Goal: Task Accomplishment & Management: Use online tool/utility

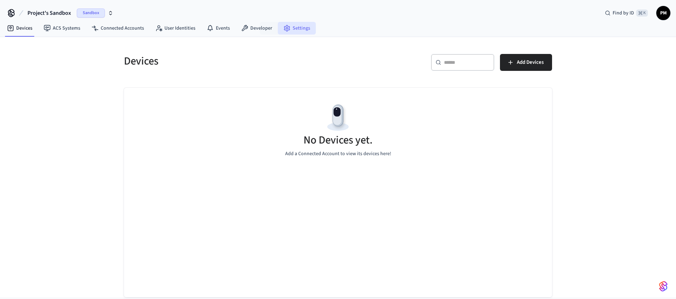
click at [291, 30] on link "Settings" at bounding box center [297, 28] width 38 height 13
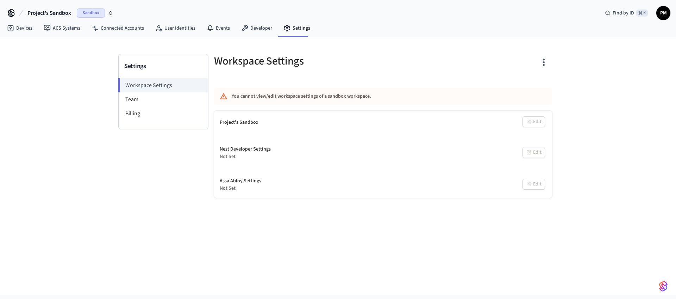
click at [255, 36] on nav "Devices ACS Systems Connected Accounts User Identities Events Developer Settings" at bounding box center [158, 28] width 315 height 16
click at [259, 23] on link "Developer" at bounding box center [257, 28] width 42 height 13
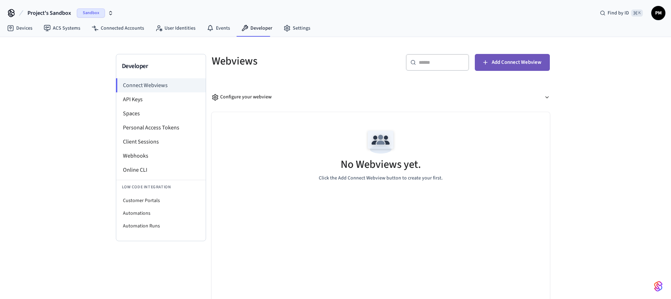
click at [496, 68] on button "Add Connect Webview" at bounding box center [512, 62] width 75 height 17
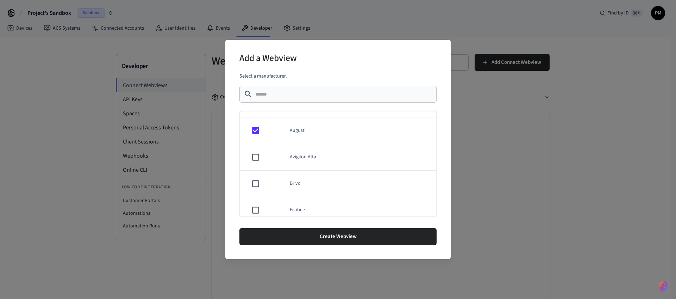
scroll to position [60, 0]
click at [257, 177] on td "sticky table" at bounding box center [254, 170] width 29 height 26
click at [255, 202] on td "sticky table" at bounding box center [254, 197] width 29 height 26
click at [260, 141] on td "sticky table" at bounding box center [254, 140] width 29 height 26
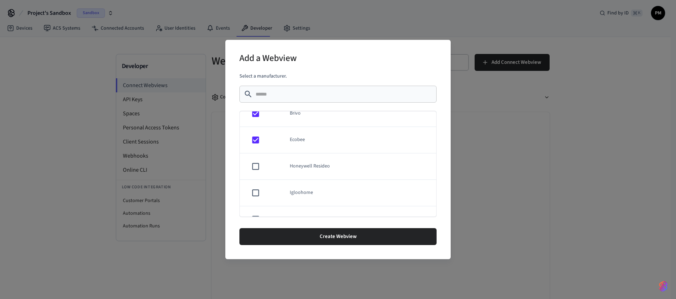
click at [256, 172] on td "sticky table" at bounding box center [254, 166] width 29 height 26
click at [254, 176] on td "sticky table" at bounding box center [254, 171] width 29 height 26
click at [258, 187] on td "sticky table" at bounding box center [254, 192] width 29 height 26
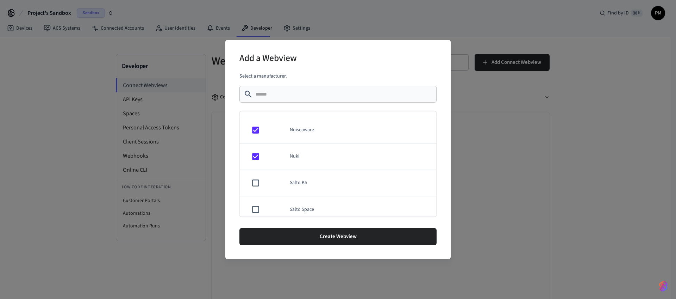
click at [267, 182] on td "sticky table" at bounding box center [254, 183] width 29 height 26
click at [255, 191] on td "sticky table" at bounding box center [254, 196] width 29 height 26
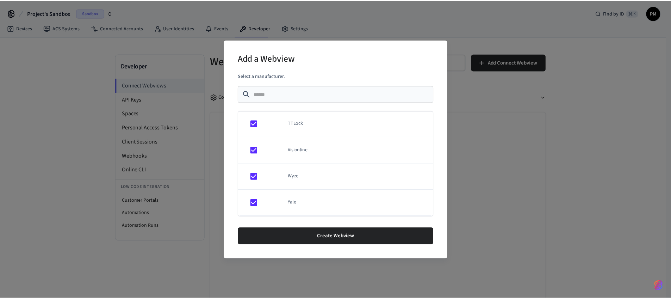
scroll to position [615, 0]
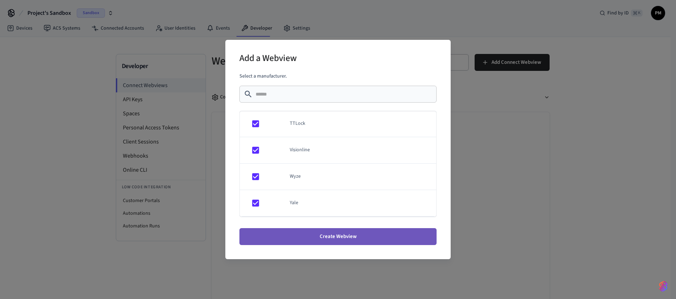
click at [342, 237] on button "Create Webview" at bounding box center [338, 236] width 197 height 17
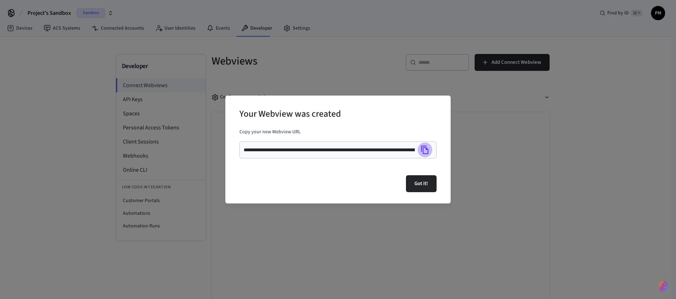
click at [428, 149] on icon "Copy" at bounding box center [424, 149] width 7 height 8
click at [428, 149] on icon "Copied!" at bounding box center [424, 149] width 7 height 8
click at [346, 277] on div "**********" at bounding box center [338, 149] width 676 height 299
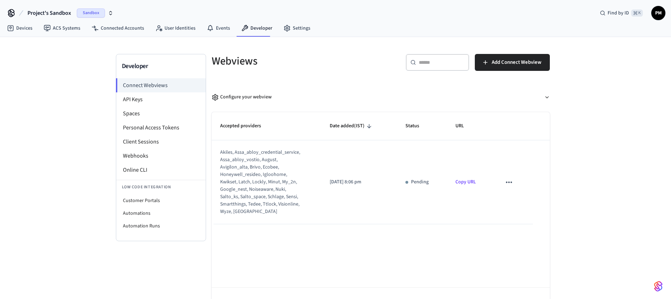
click at [460, 178] on link "Copy URL" at bounding box center [466, 181] width 20 height 7
click at [510, 180] on icon "sticky table" at bounding box center [508, 182] width 9 height 9
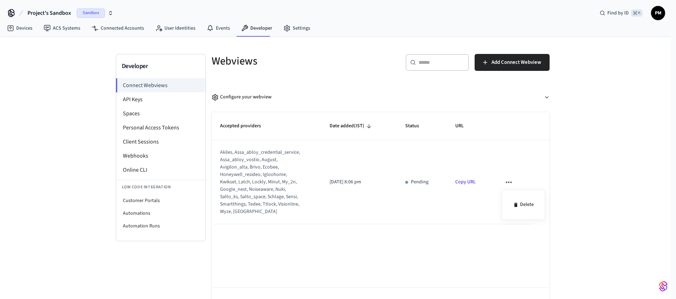
click at [373, 158] on div at bounding box center [338, 149] width 676 height 299
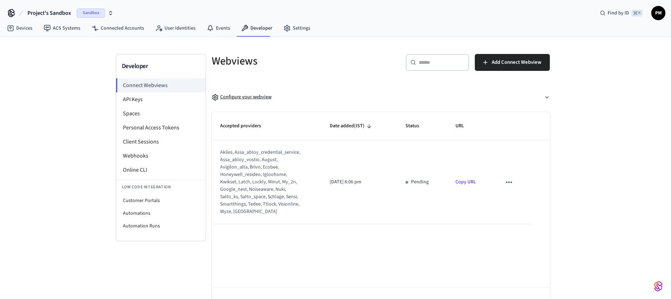
click at [225, 96] on div "Configure your webview" at bounding box center [242, 96] width 60 height 7
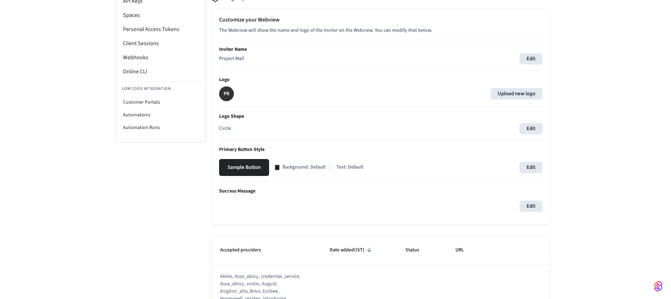
scroll to position [117, 0]
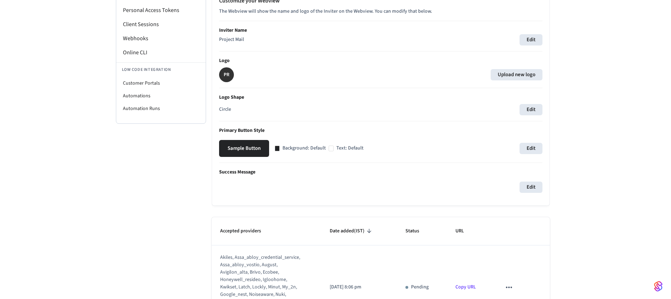
click at [234, 144] on button "Sample Button" at bounding box center [244, 148] width 50 height 17
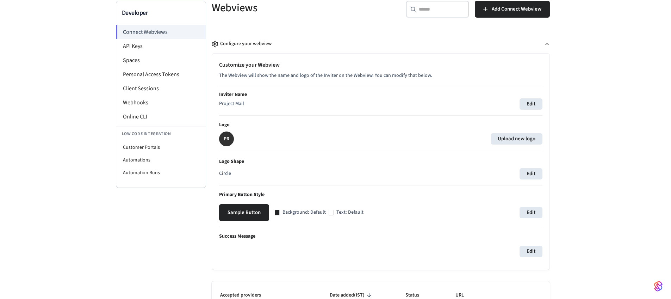
scroll to position [31, 0]
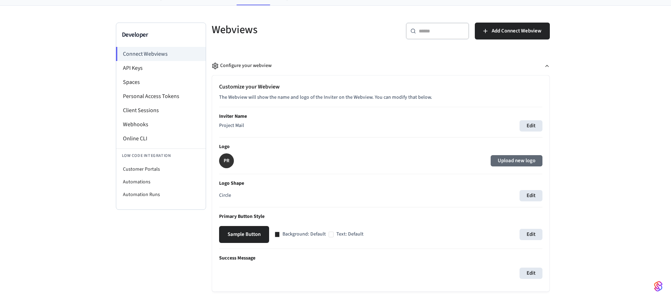
click at [516, 157] on label "Upload new logo" at bounding box center [517, 160] width 52 height 11
click at [0, 0] on input "Upload new logo" at bounding box center [0, 0] width 0 height 0
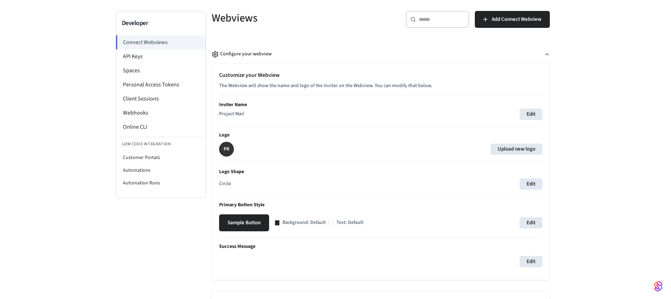
scroll to position [44, 0]
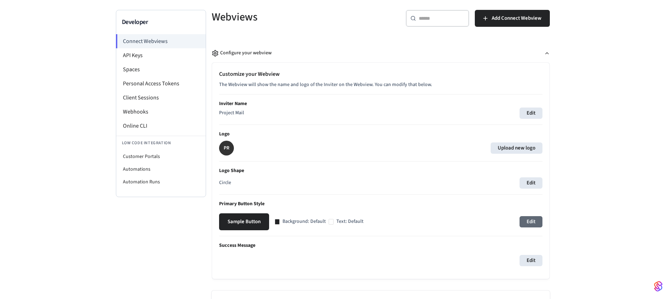
click at [540, 223] on button "Edit" at bounding box center [531, 221] width 23 height 11
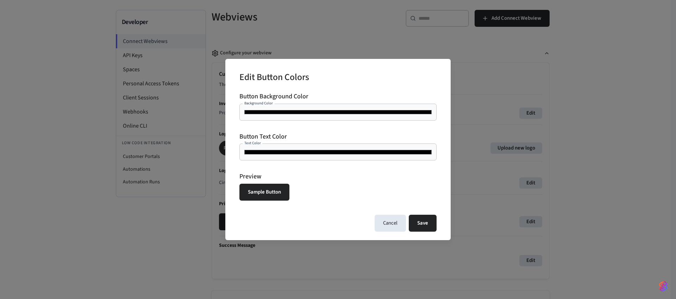
click at [302, 119] on div "******* Background Color" at bounding box center [338, 112] width 197 height 17
click at [287, 157] on div "******* Text Color" at bounding box center [338, 151] width 197 height 17
click at [287, 155] on input "*******" at bounding box center [338, 151] width 189 height 7
click at [349, 192] on div "Preview Sample Button" at bounding box center [338, 186] width 197 height 29
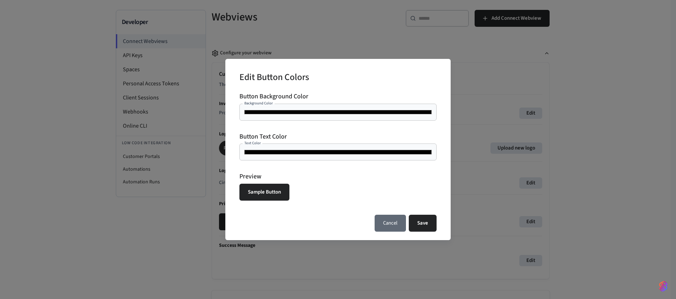
click at [388, 231] on button "Cancel" at bounding box center [390, 223] width 31 height 17
type input "*******"
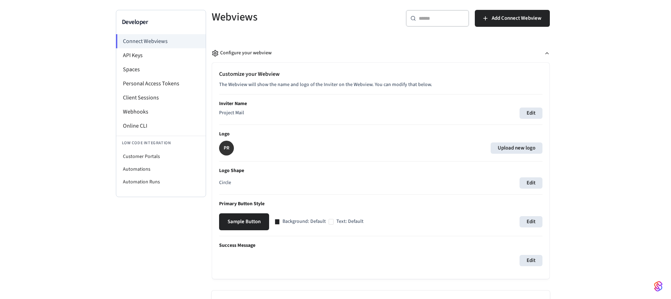
click at [547, 183] on div "Customize your Webview The Webview will show the name and logo of the Inviter o…" at bounding box center [381, 171] width 338 height 216
click at [529, 184] on button "Edit" at bounding box center [531, 182] width 23 height 11
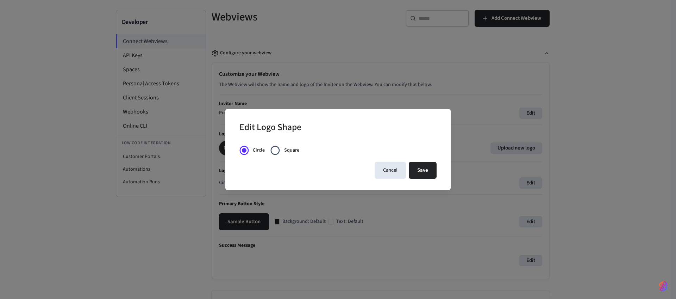
click at [372, 166] on div "Cancel Save" at bounding box center [338, 170] width 197 height 17
click at [377, 166] on button "Cancel" at bounding box center [390, 170] width 31 height 17
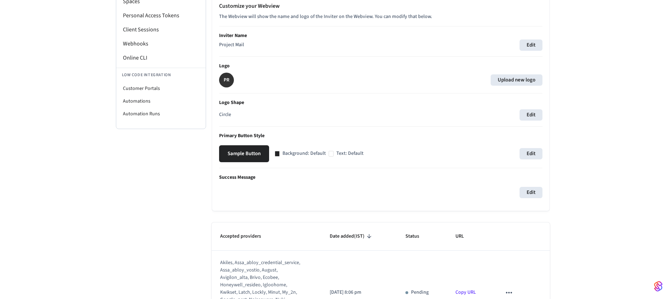
scroll to position [107, 0]
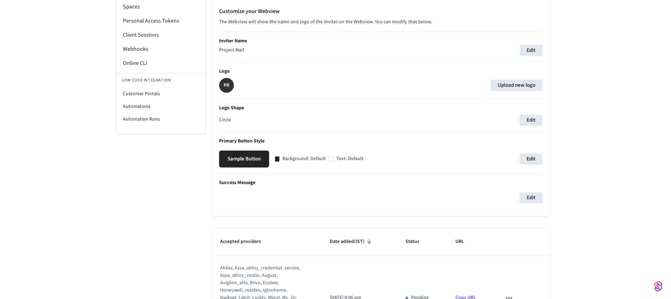
click at [224, 85] on p "PR" at bounding box center [227, 85] width 6 height 7
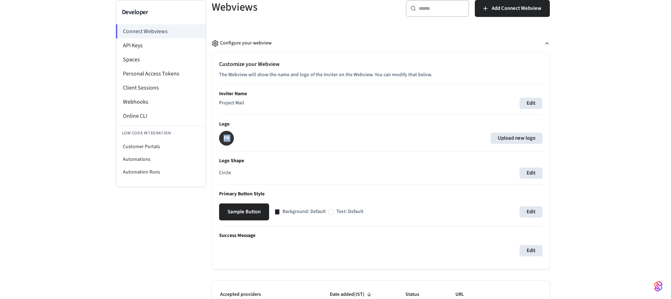
scroll to position [54, 0]
click at [527, 99] on button "Edit" at bounding box center [531, 103] width 23 height 11
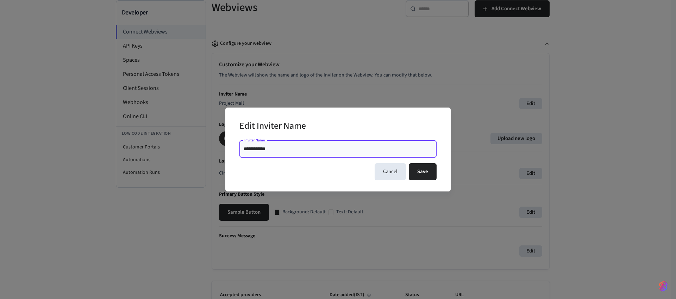
drag, startPoint x: 297, startPoint y: 148, endPoint x: 151, endPoint y: 132, distance: 147.5
click at [153, 132] on div "**********" at bounding box center [338, 149] width 676 height 299
type input "**********"
click at [419, 168] on button "Save" at bounding box center [423, 171] width 28 height 17
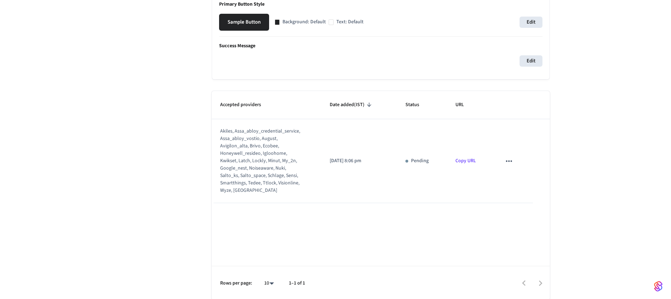
scroll to position [244, 0]
click at [519, 162] on td "sticky table" at bounding box center [512, 160] width 39 height 84
click at [509, 161] on icon "sticky table" at bounding box center [508, 159] width 9 height 9
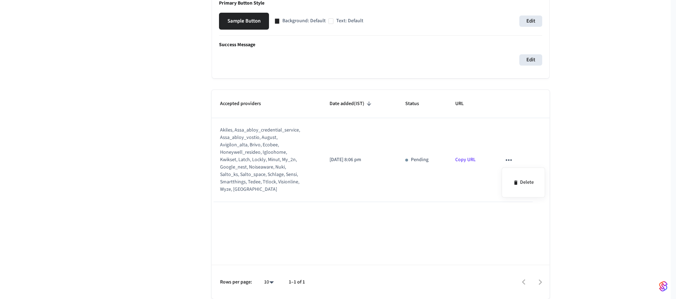
click at [561, 158] on div at bounding box center [338, 149] width 676 height 299
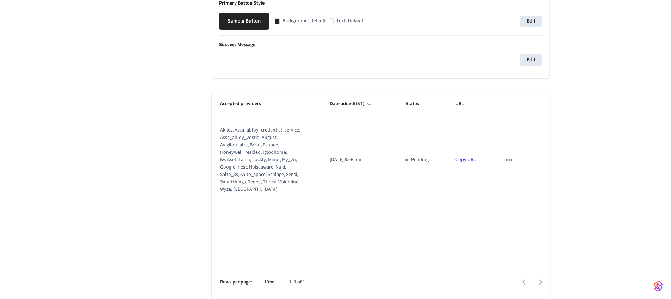
click at [476, 162] on link "Copy URL" at bounding box center [466, 159] width 20 height 7
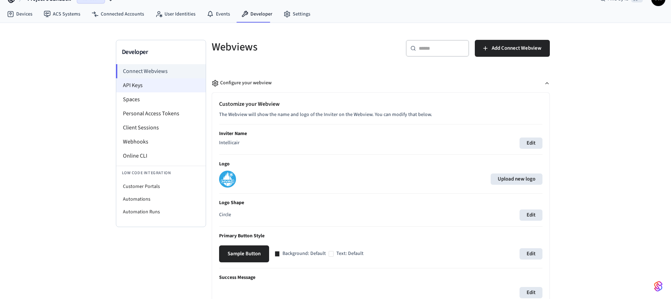
scroll to position [14, 0]
click at [137, 83] on li "API Keys" at bounding box center [160, 86] width 89 height 14
click at [135, 86] on li "API Keys" at bounding box center [160, 86] width 89 height 14
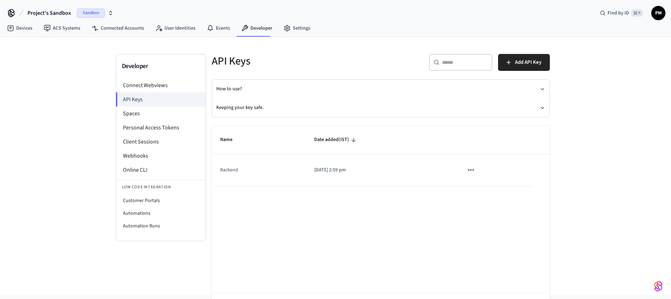
click at [248, 166] on td "Backend" at bounding box center [259, 170] width 94 height 32
drag, startPoint x: 228, startPoint y: 168, endPoint x: 475, endPoint y: 168, distance: 247.0
click at [462, 167] on tr "Backend 2025/09/12 at 2:59 pm" at bounding box center [381, 170] width 338 height 32
click at [478, 172] on button "sticky table" at bounding box center [471, 169] width 15 height 15
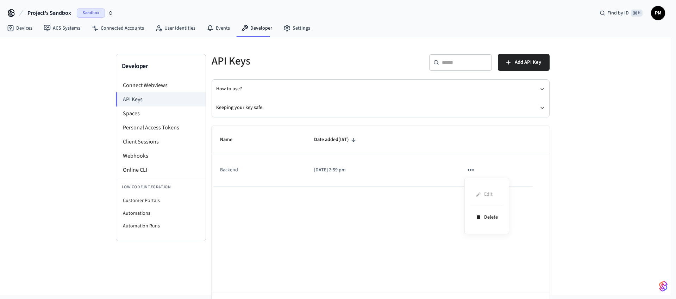
click at [479, 194] on ul "Edit Delete" at bounding box center [486, 205] width 33 height 45
click at [357, 217] on div at bounding box center [338, 149] width 676 height 299
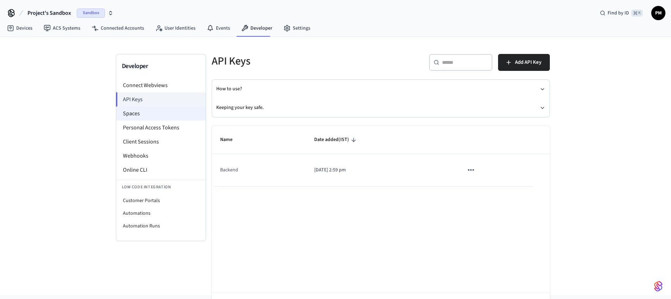
click at [136, 109] on li "Spaces" at bounding box center [160, 113] width 89 height 14
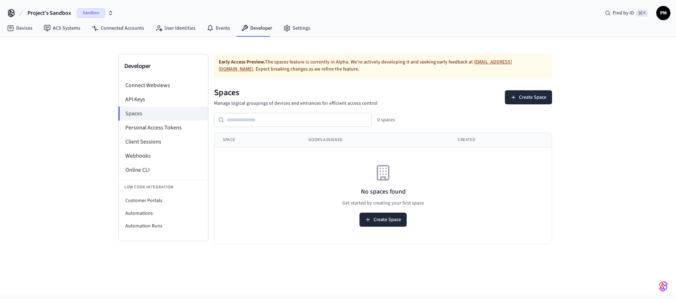
click at [444, 183] on div "No spaces found Get started by creating your first space Create Space" at bounding box center [383, 195] width 321 height 62
click at [144, 125] on li "Personal Access Tokens" at bounding box center [163, 127] width 89 height 14
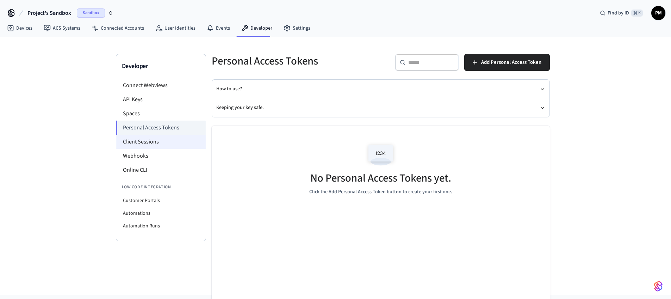
click at [140, 139] on li "Client Sessions" at bounding box center [160, 142] width 89 height 14
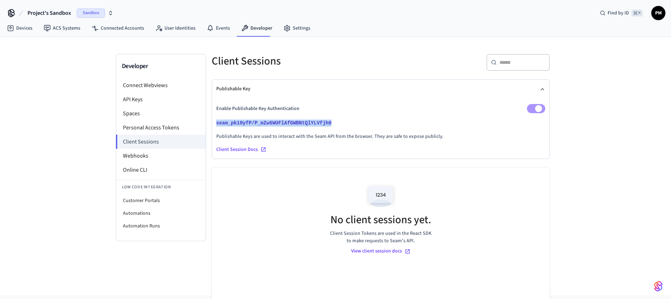
drag, startPoint x: 339, startPoint y: 122, endPoint x: 344, endPoint y: 134, distance: 13.0
click at [212, 125] on div "Publishable Key Enable Publishable Key Authentication seam_pk10yfP/P_mZw6WUFlAf…" at bounding box center [381, 119] width 338 height 79
click at [349, 128] on div "Enable Publishable Key Authentication seam_pk10yfP/P_mZw6WUFlAfGWBNtQlYLVfjh0 P…" at bounding box center [380, 131] width 329 height 55
click at [152, 150] on li "Webhooks" at bounding box center [160, 156] width 89 height 14
click at [151, 155] on li "Webhooks" at bounding box center [160, 156] width 89 height 14
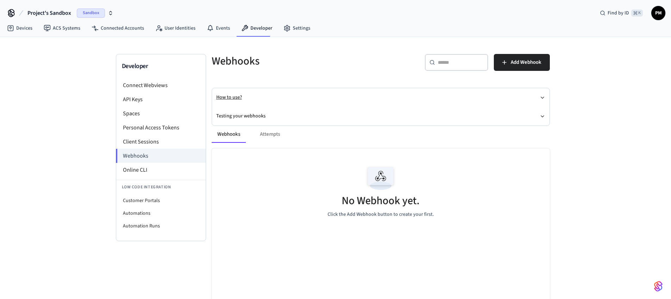
click at [317, 98] on button "How to use?" at bounding box center [380, 97] width 329 height 19
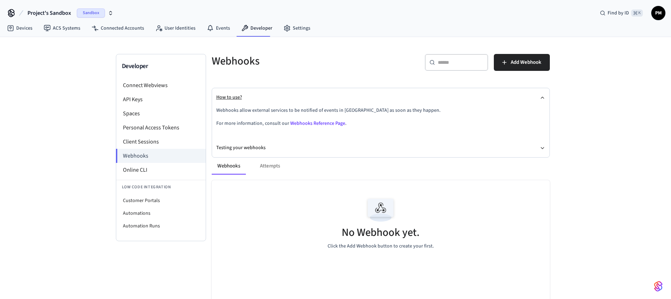
click at [303, 99] on button "How to use?" at bounding box center [380, 97] width 329 height 19
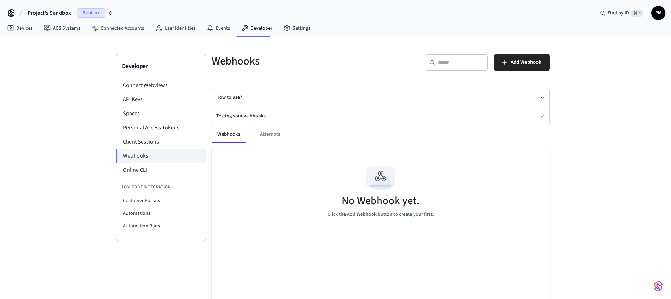
click at [307, 119] on div "Webhooks Attempts No Webhook yet. Click the Add Webhook button to create your f…" at bounding box center [376, 237] width 347 height 240
click at [273, 119] on div "Webhooks Attempts No Webhook yet. Click the Add Webhook button to create your f…" at bounding box center [376, 237] width 347 height 240
click at [544, 116] on icon "button" at bounding box center [543, 116] width 6 height 6
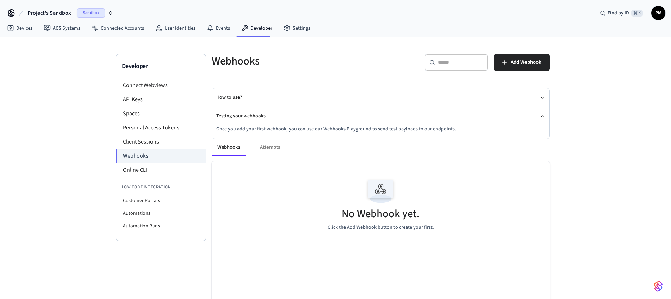
click at [544, 116] on icon "button" at bounding box center [543, 116] width 6 height 6
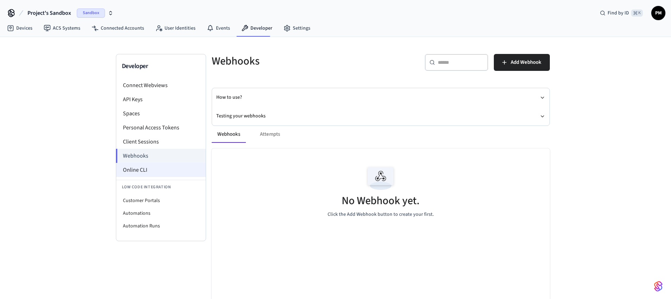
click at [151, 166] on li "Online CLI" at bounding box center [160, 170] width 89 height 14
click at [151, 86] on li "Connect Webviews" at bounding box center [160, 85] width 89 height 14
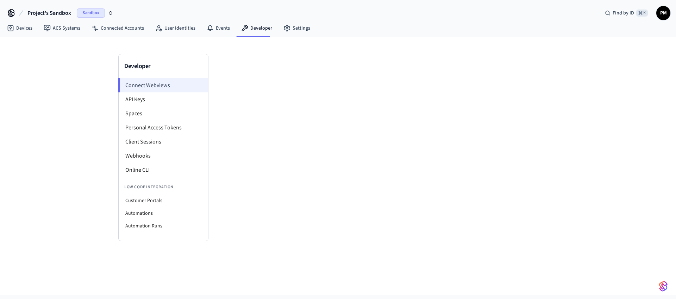
click at [171, 85] on li "Connect Webviews" at bounding box center [163, 85] width 90 height 14
click at [112, 11] on icon "button" at bounding box center [111, 13] width 6 height 6
click at [238, 99] on div at bounding box center [383, 147] width 349 height 187
click at [167, 88] on li "Connect Webviews" at bounding box center [163, 85] width 90 height 14
